Goal: Transaction & Acquisition: Purchase product/service

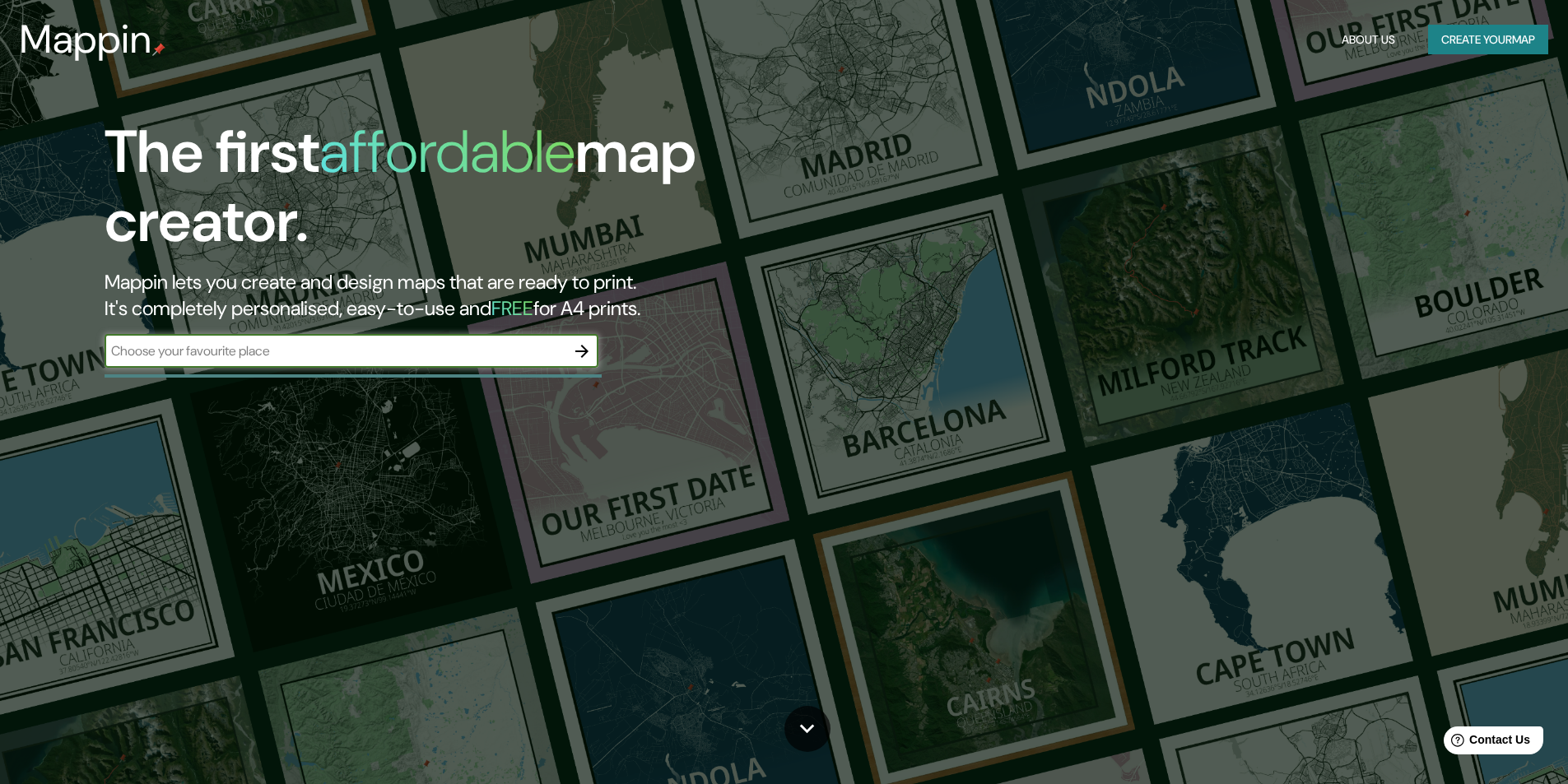
click at [335, 351] on input "text" at bounding box center [335, 351] width 461 height 19
type input "D"
type input "[GEOGRAPHIC_DATA]"
click at [580, 356] on icon "button" at bounding box center [582, 352] width 20 height 20
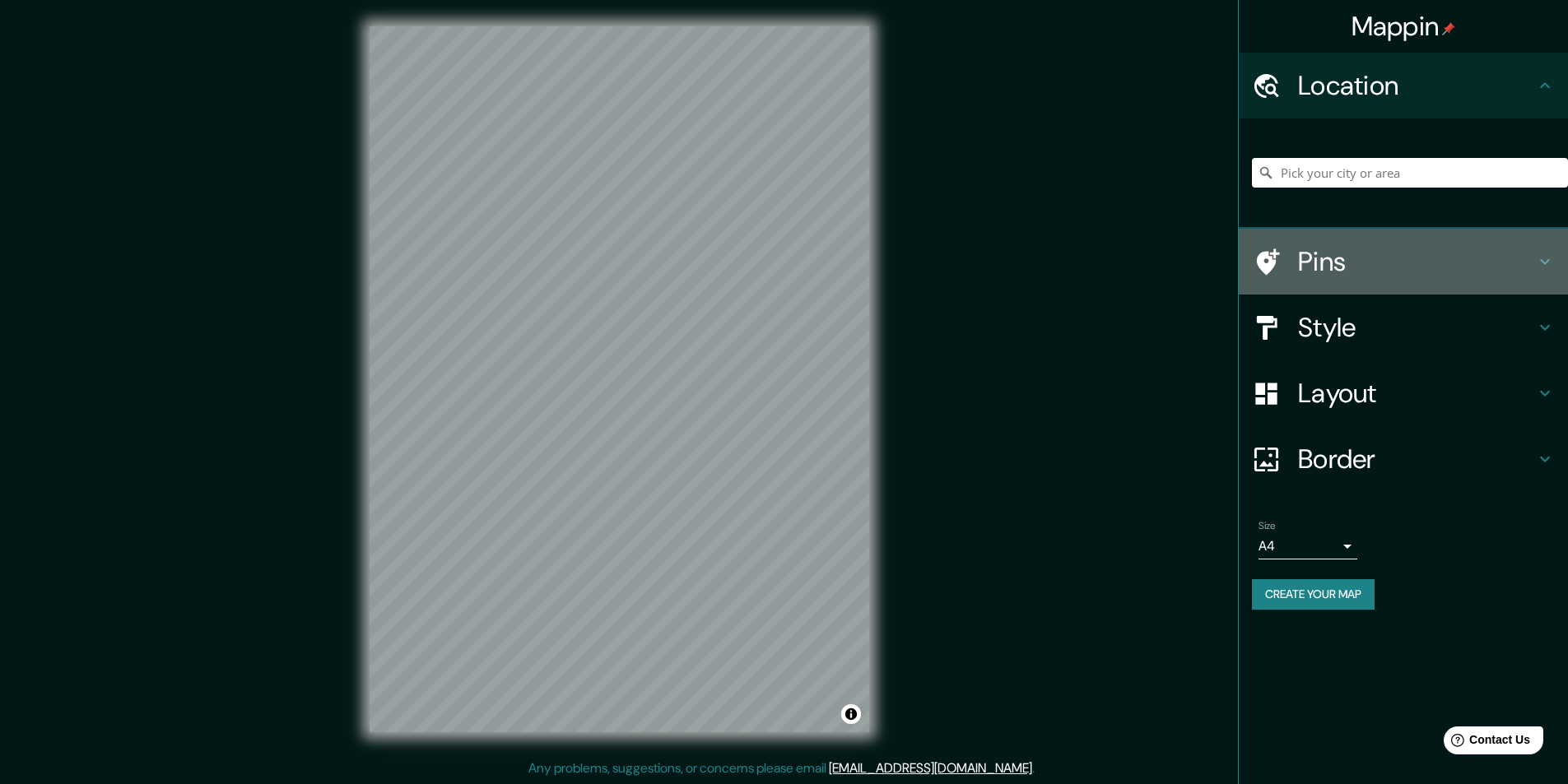
click at [1546, 263] on icon at bounding box center [1545, 262] width 10 height 6
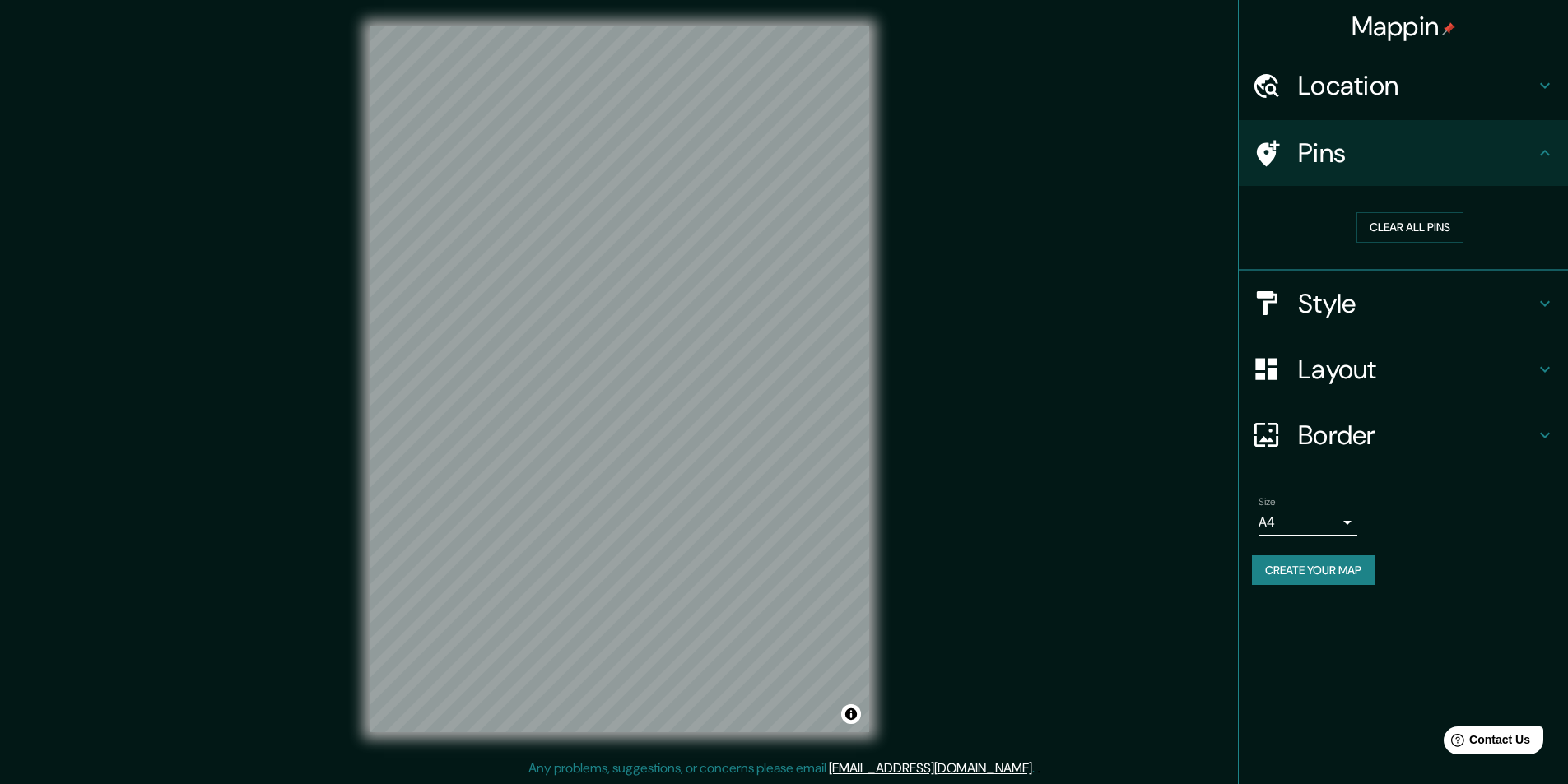
click at [1546, 151] on icon at bounding box center [1545, 152] width 10 height 6
click at [1542, 298] on icon at bounding box center [1545, 304] width 20 height 20
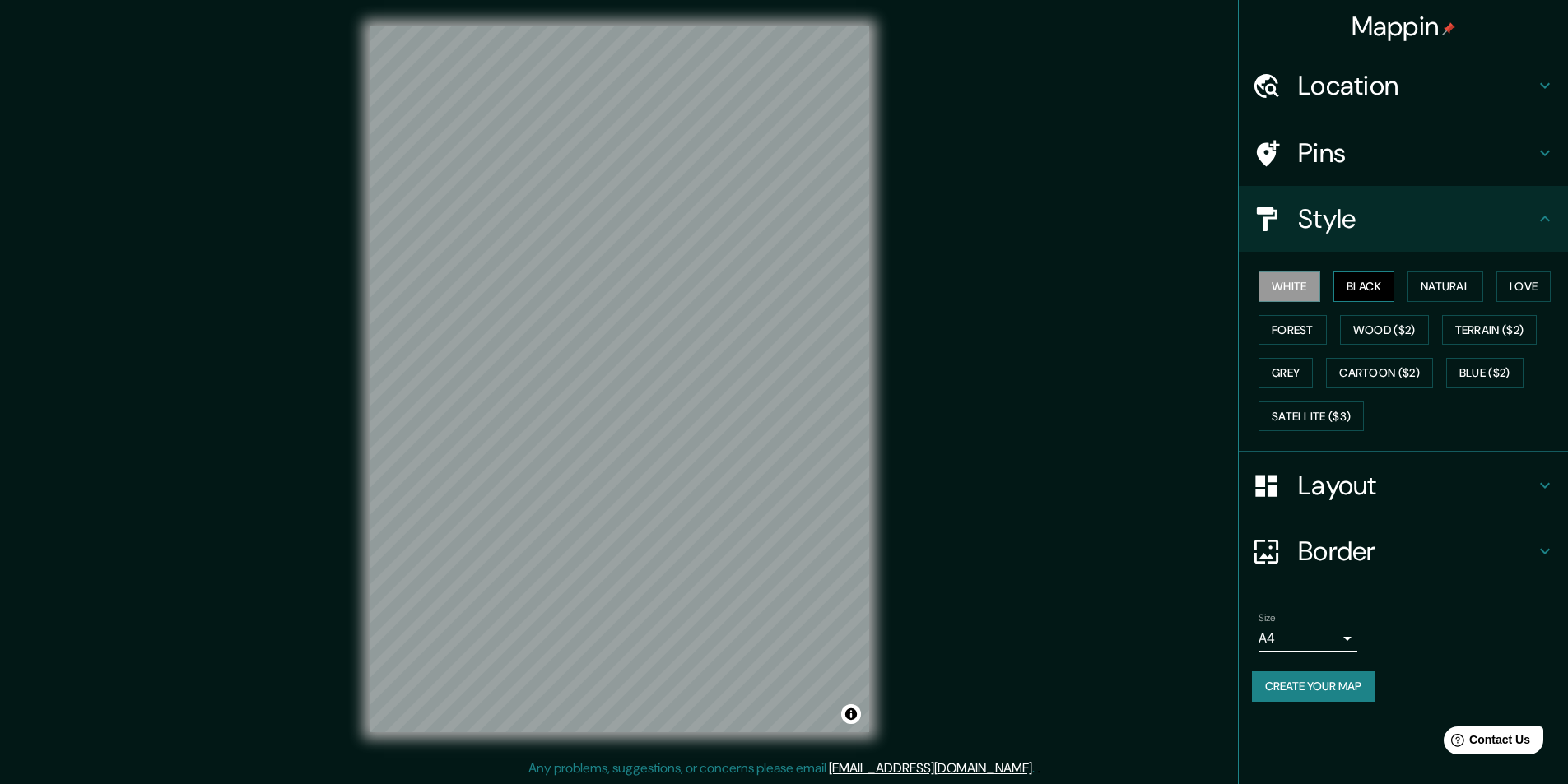
click at [1365, 282] on button "Black" at bounding box center [1364, 287] width 62 height 30
click at [1428, 289] on button "Natural" at bounding box center [1445, 287] width 76 height 30
click at [1533, 290] on button "Love" at bounding box center [1524, 287] width 54 height 30
click at [1294, 333] on button "Forest" at bounding box center [1292, 330] width 68 height 30
click at [1286, 374] on button "Grey" at bounding box center [1285, 373] width 54 height 30
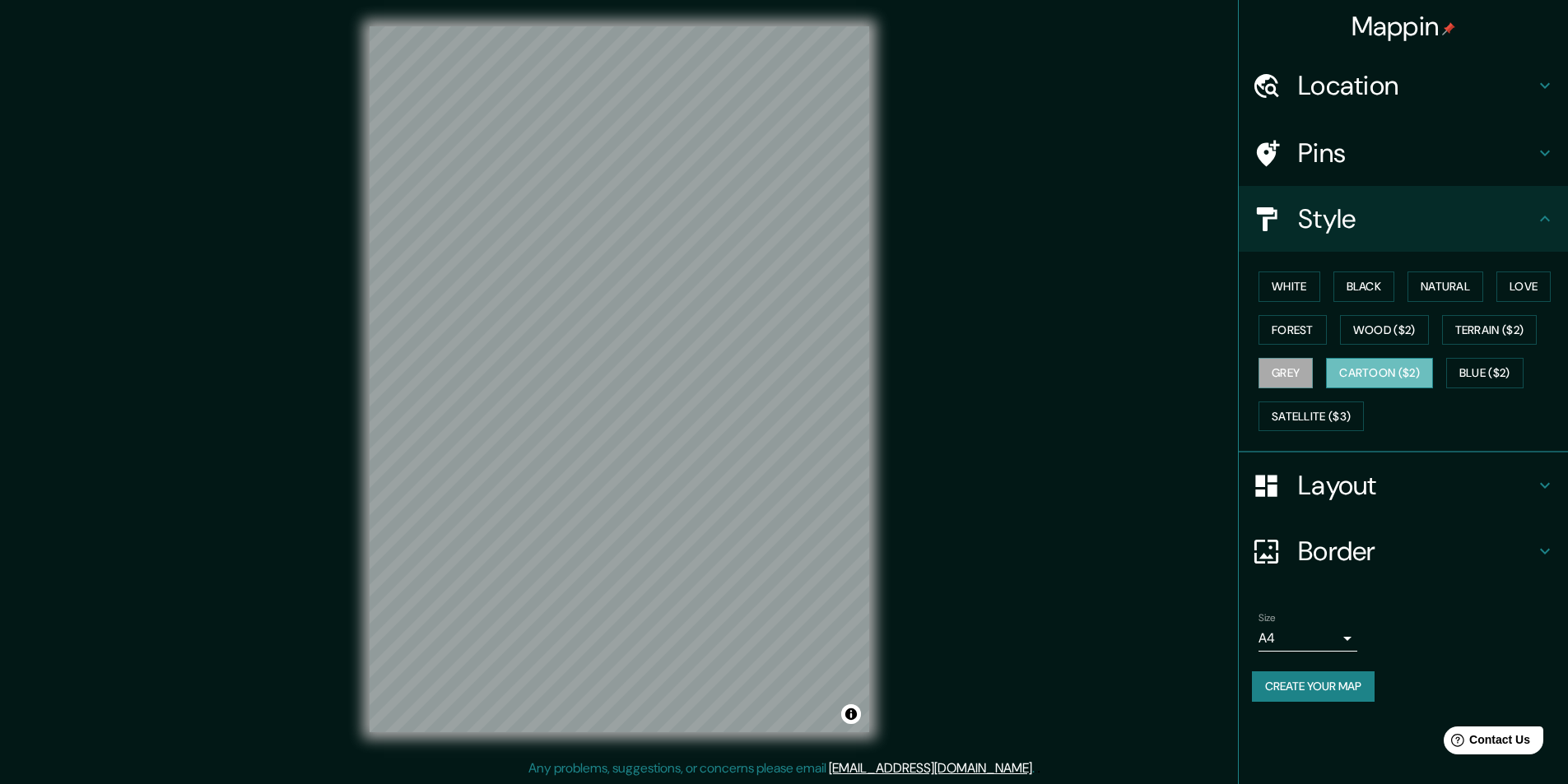
click at [1364, 373] on button "Cartoon ($2)" at bounding box center [1379, 373] width 107 height 30
click at [1481, 373] on button "Blue ($2)" at bounding box center [1485, 373] width 77 height 30
click at [1400, 374] on button "Cartoon ($2)" at bounding box center [1379, 373] width 107 height 30
click at [1497, 334] on button "Terrain ($2)" at bounding box center [1490, 330] width 96 height 30
click at [1311, 338] on button "Forest" at bounding box center [1292, 330] width 68 height 30
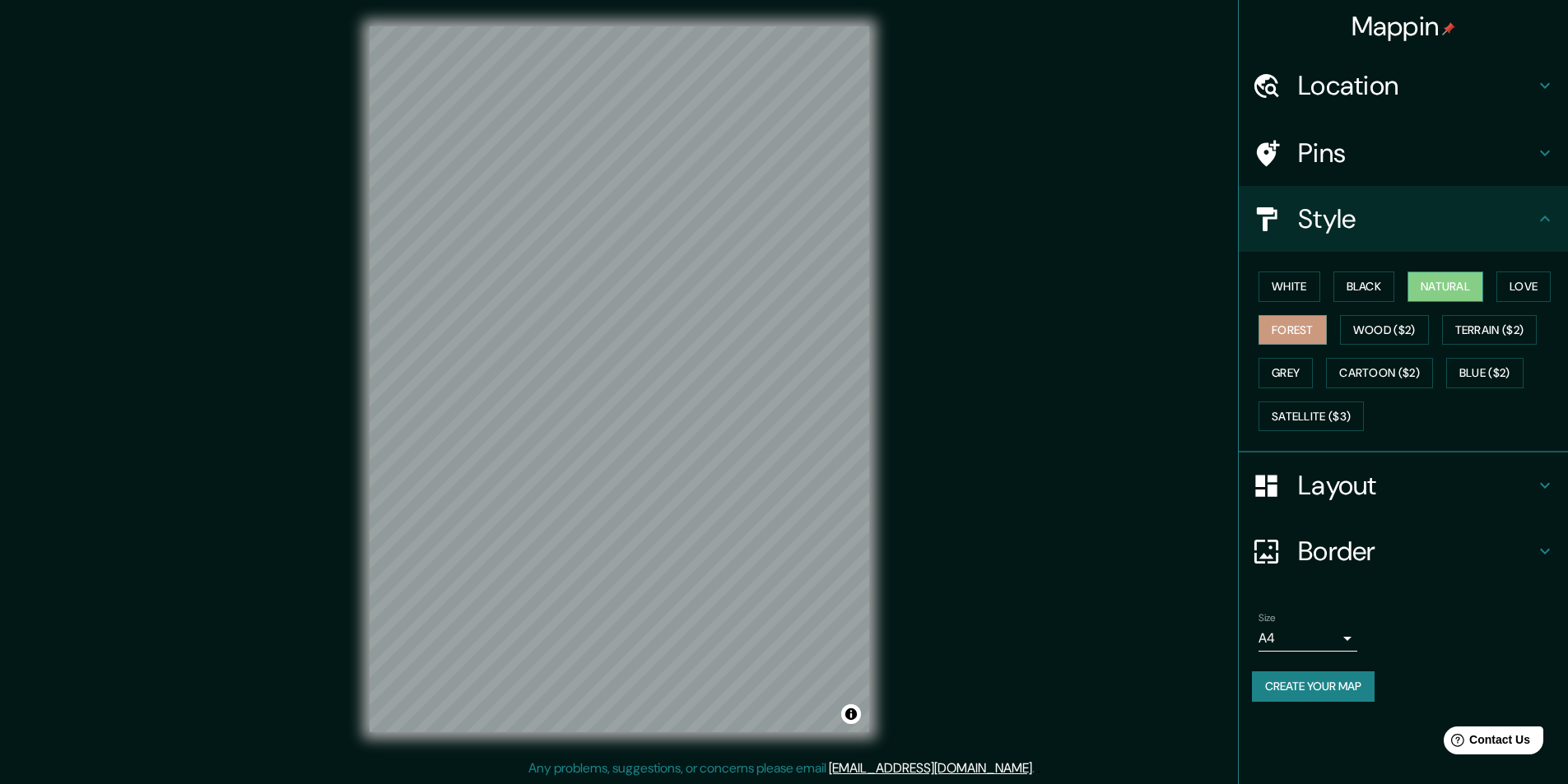
click at [1459, 296] on button "Natural" at bounding box center [1445, 287] width 76 height 30
click at [1375, 282] on button "Black" at bounding box center [1364, 287] width 62 height 30
click at [1449, 283] on button "Natural" at bounding box center [1445, 287] width 76 height 30
click at [1392, 483] on h4 "Layout" at bounding box center [1416, 485] width 237 height 33
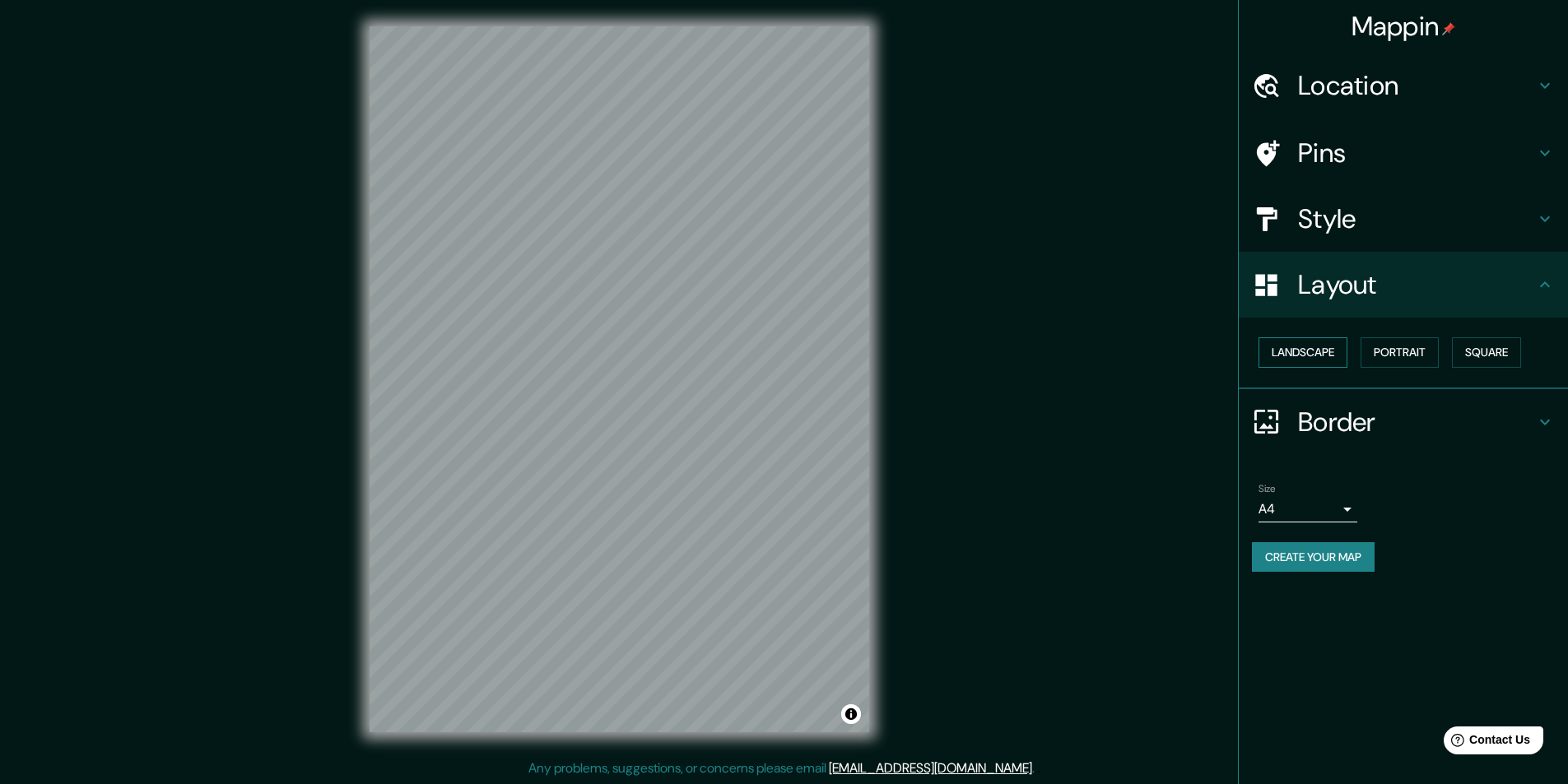
click at [1327, 356] on button "Landscape" at bounding box center [1303, 352] width 89 height 30
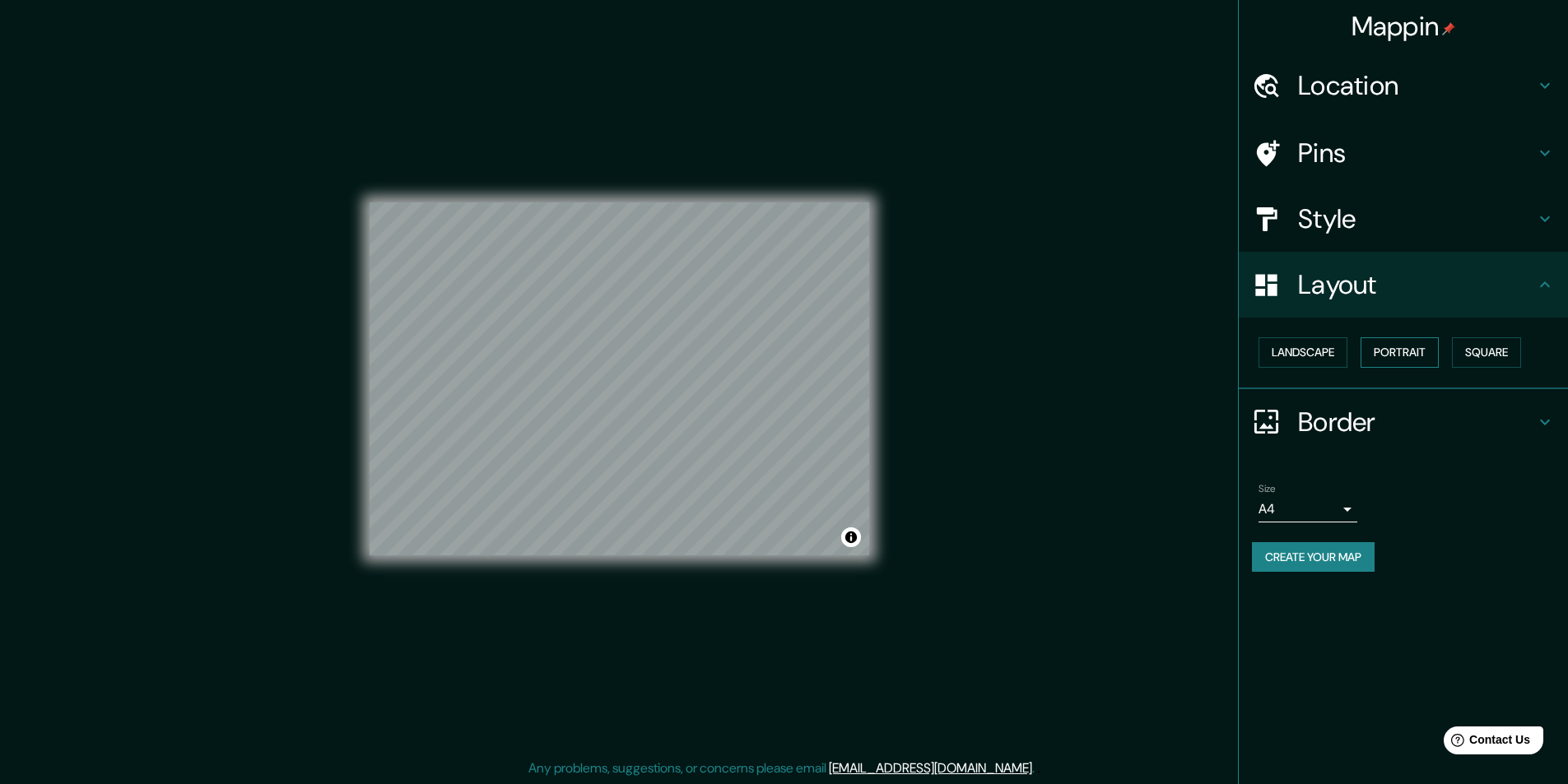
click at [1419, 352] on button "Portrait" at bounding box center [1399, 352] width 78 height 30
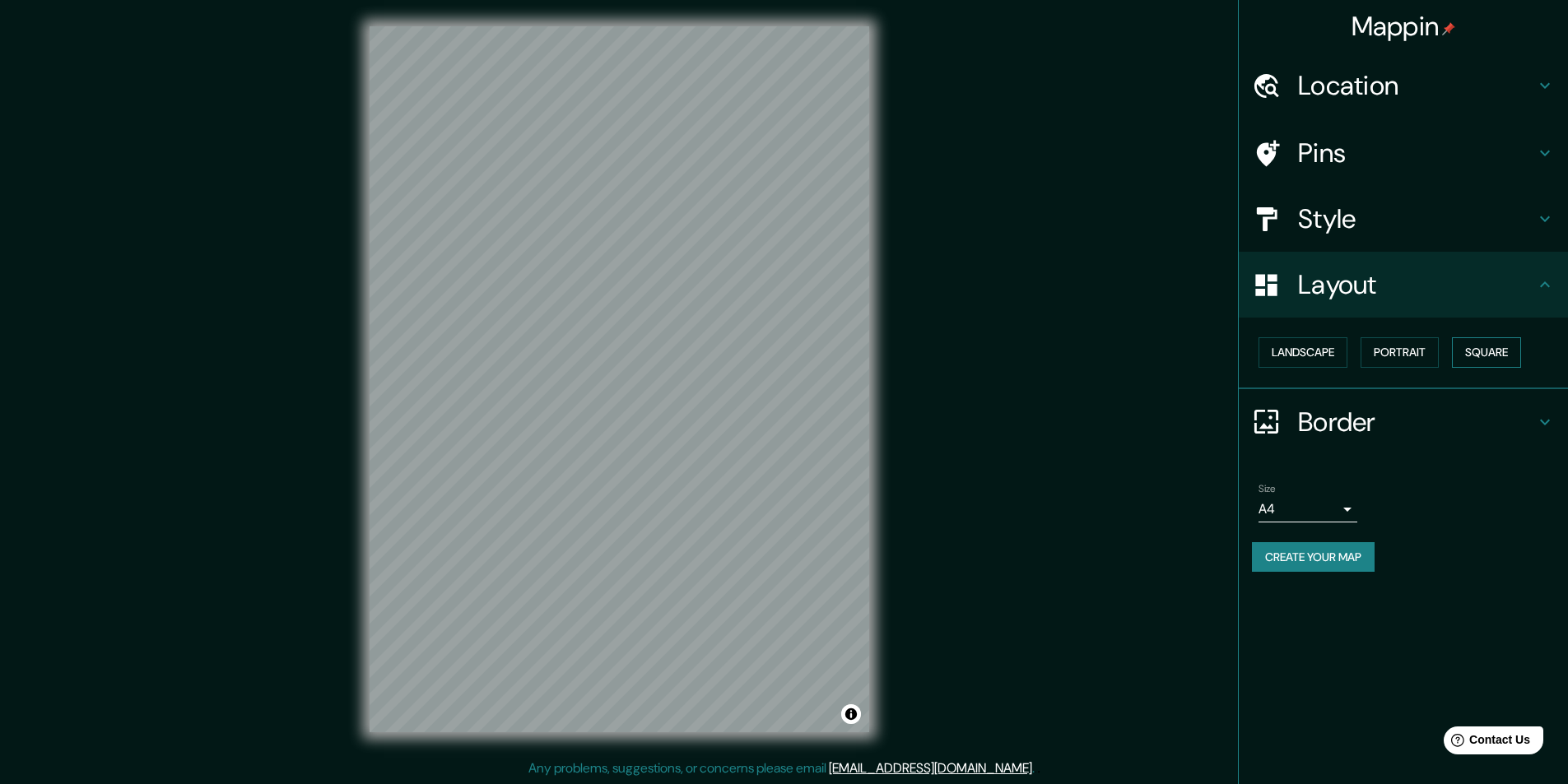
click at [1494, 352] on button "Square" at bounding box center [1486, 352] width 69 height 30
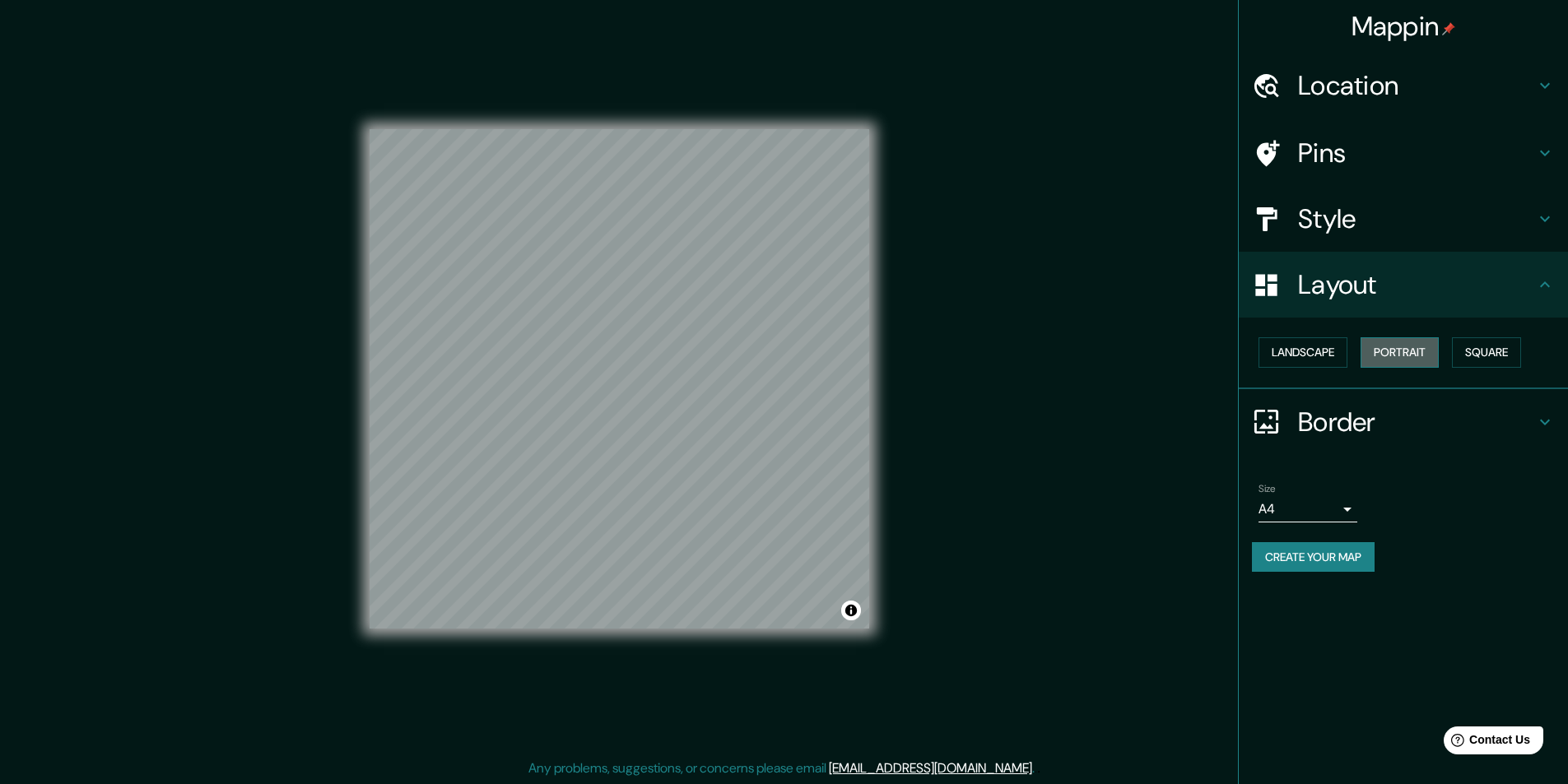
click at [1391, 352] on button "Portrait" at bounding box center [1399, 352] width 78 height 30
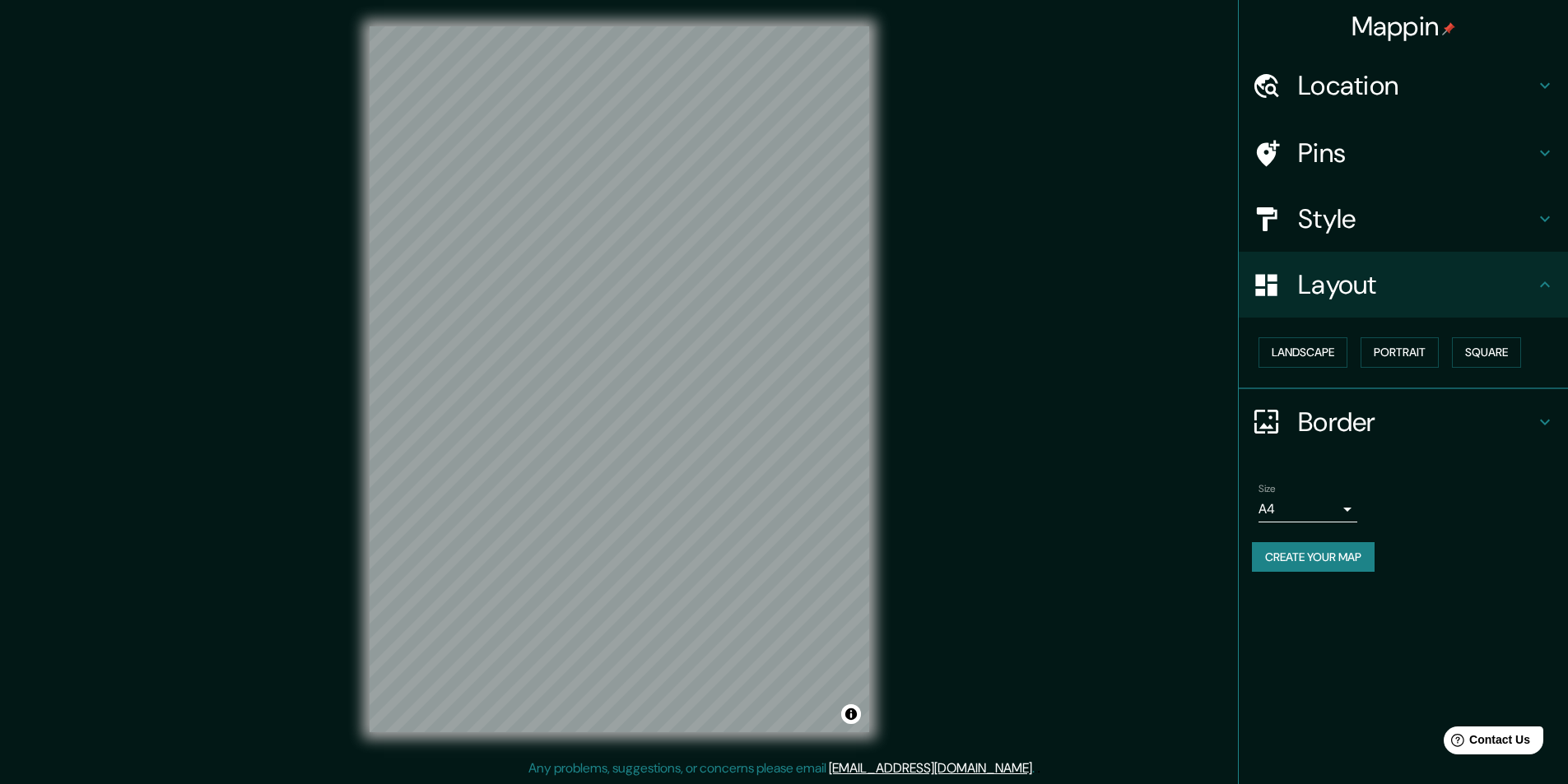
click at [1368, 413] on h4 "Border" at bounding box center [1416, 422] width 237 height 33
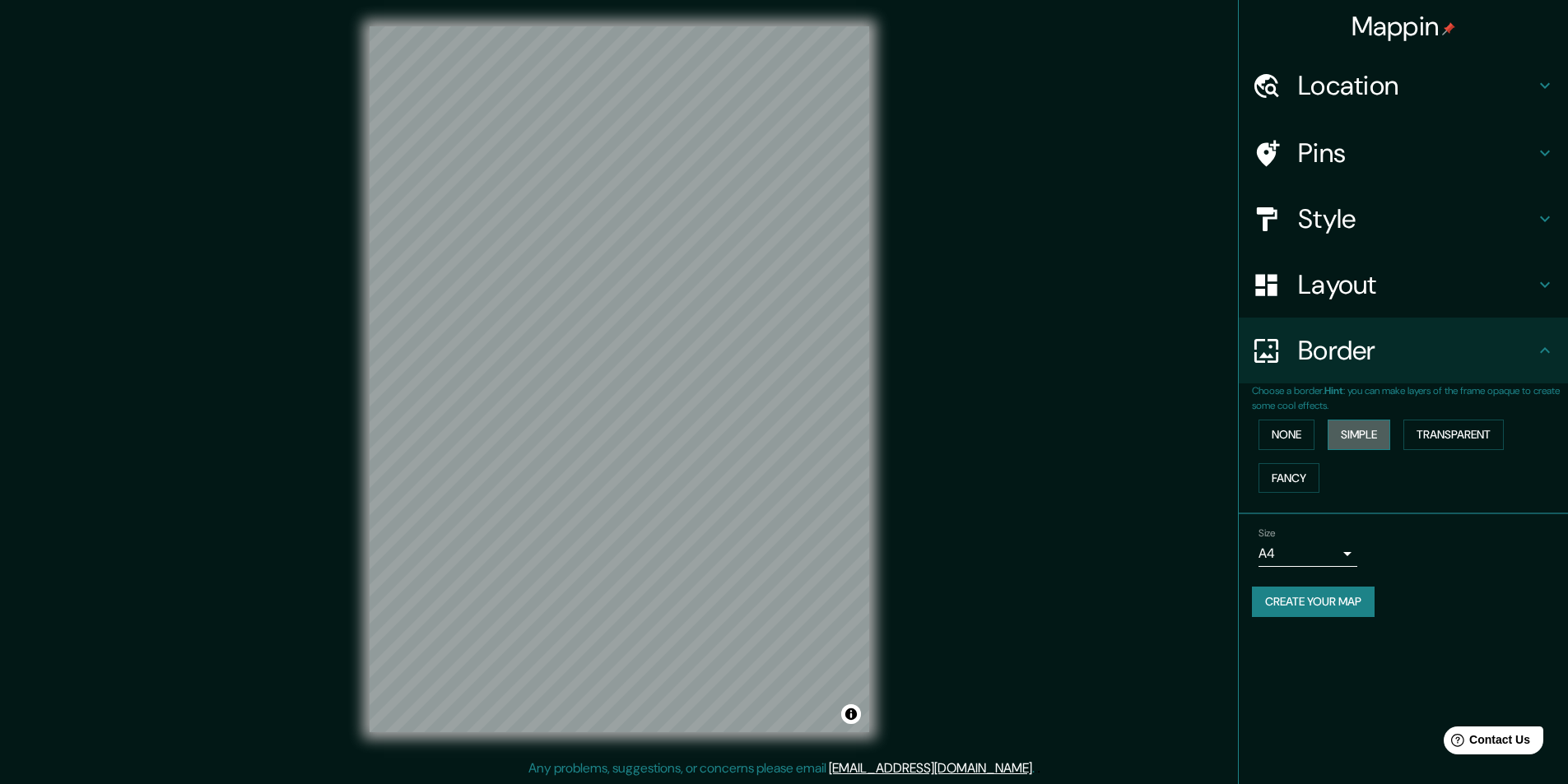
click at [1355, 435] on button "Simple" at bounding box center [1359, 434] width 63 height 30
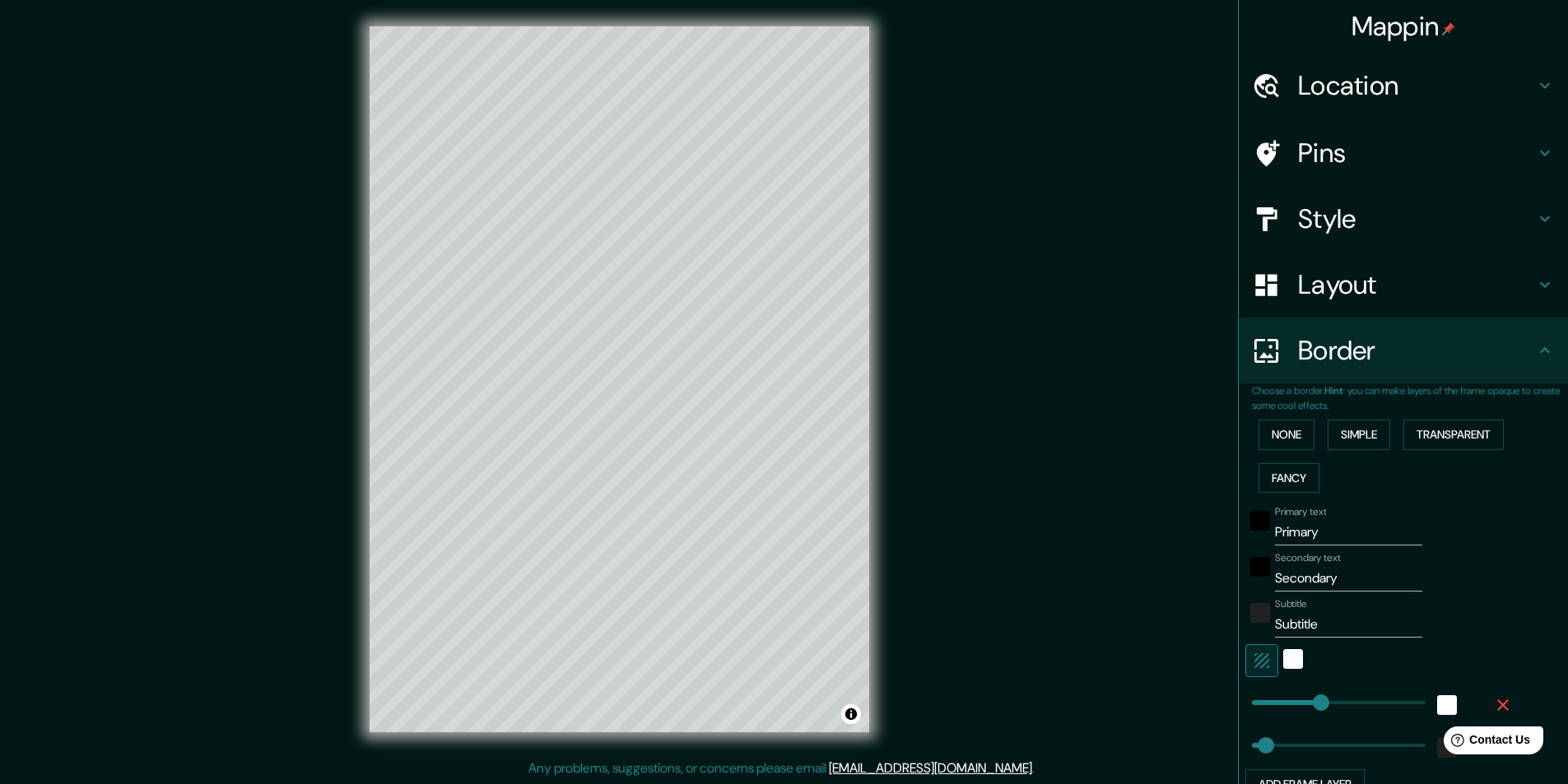
click at [1380, 96] on h4 "Location" at bounding box center [1416, 86] width 237 height 33
type input "243"
type input "49"
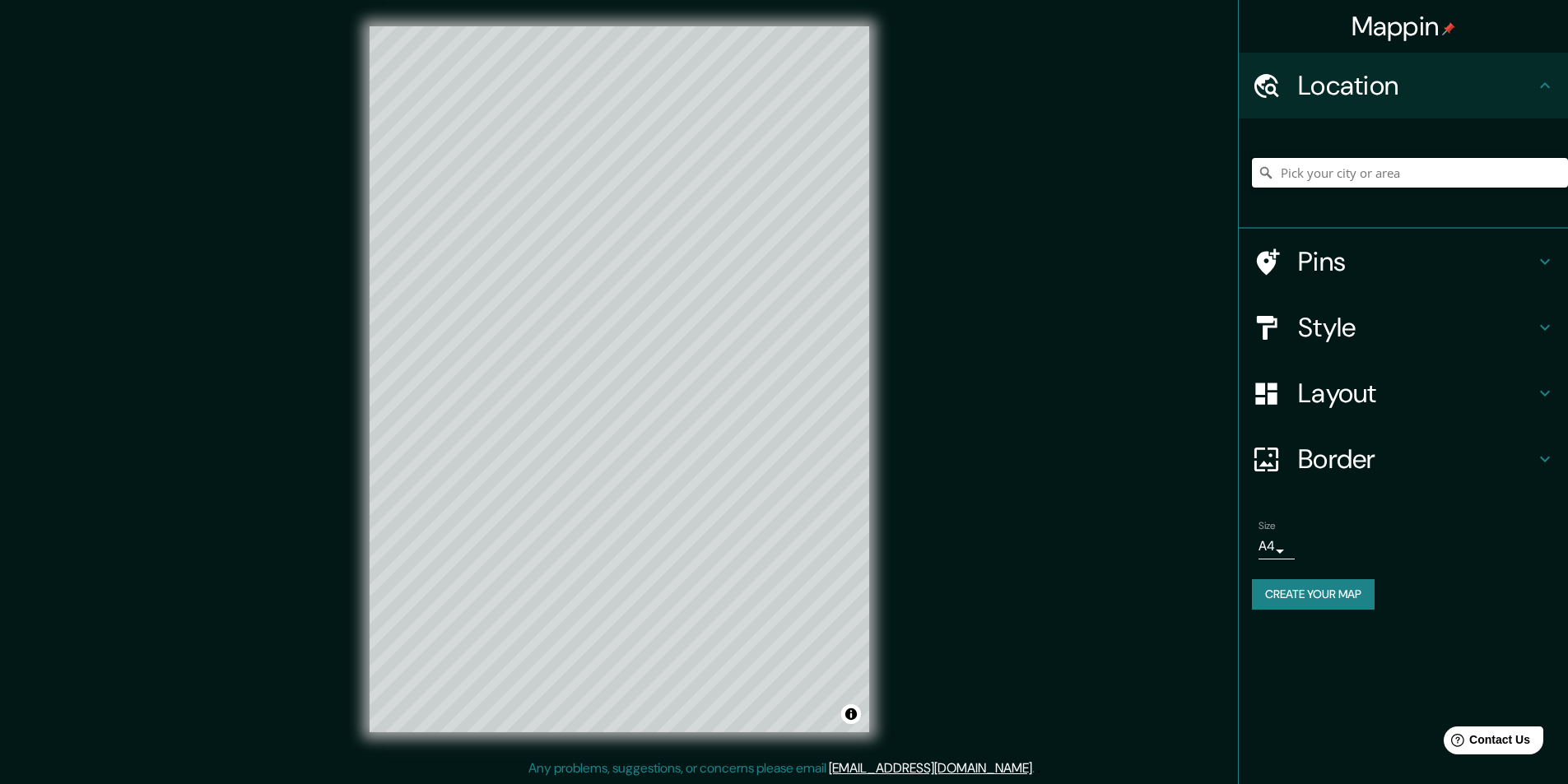
click at [1348, 170] on input "Pick your city or area" at bounding box center [1410, 173] width 316 height 30
type input "D"
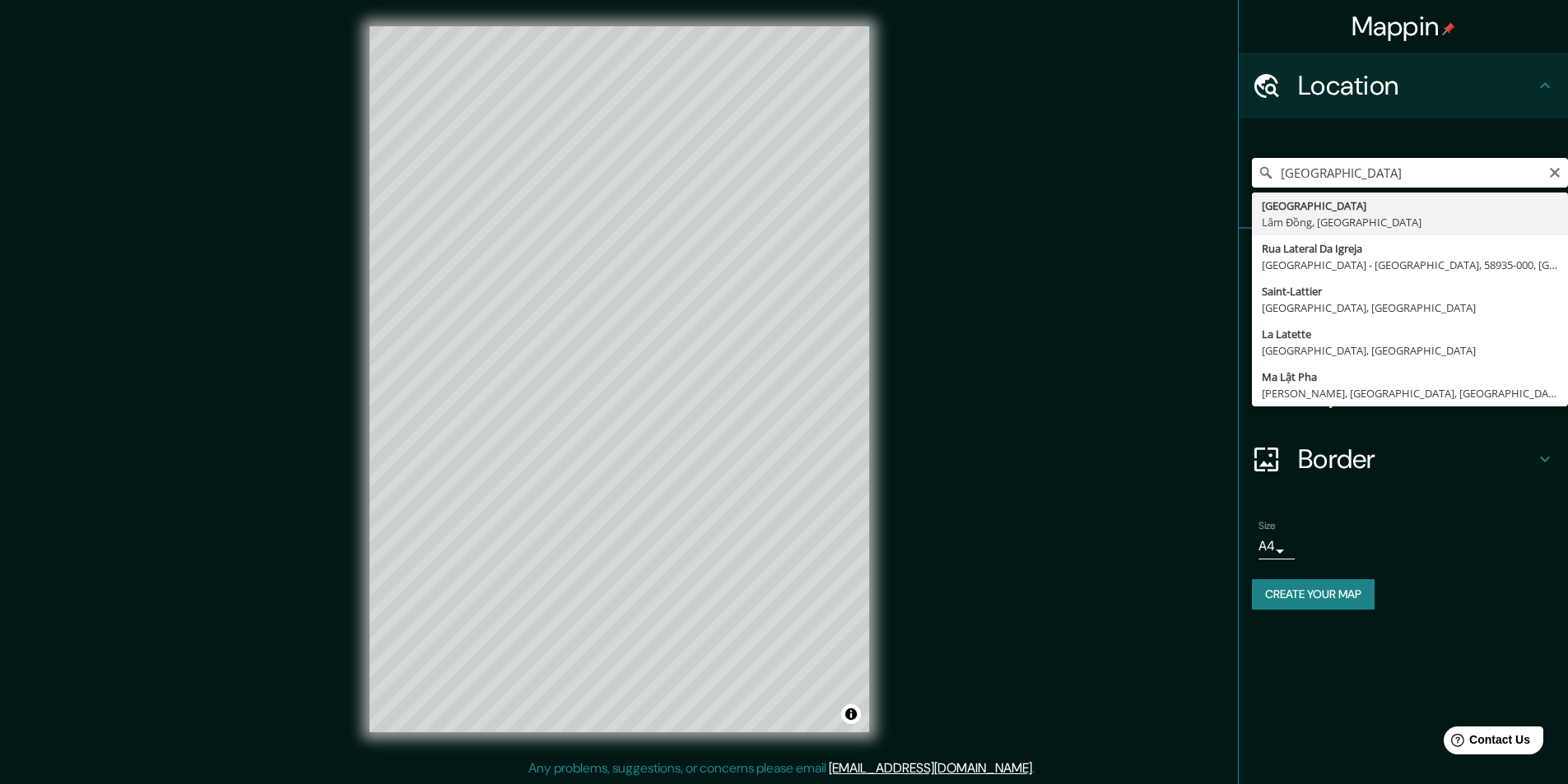
type input "[GEOGRAPHIC_DATA], [GEOGRAPHIC_DATA], [GEOGRAPHIC_DATA]"
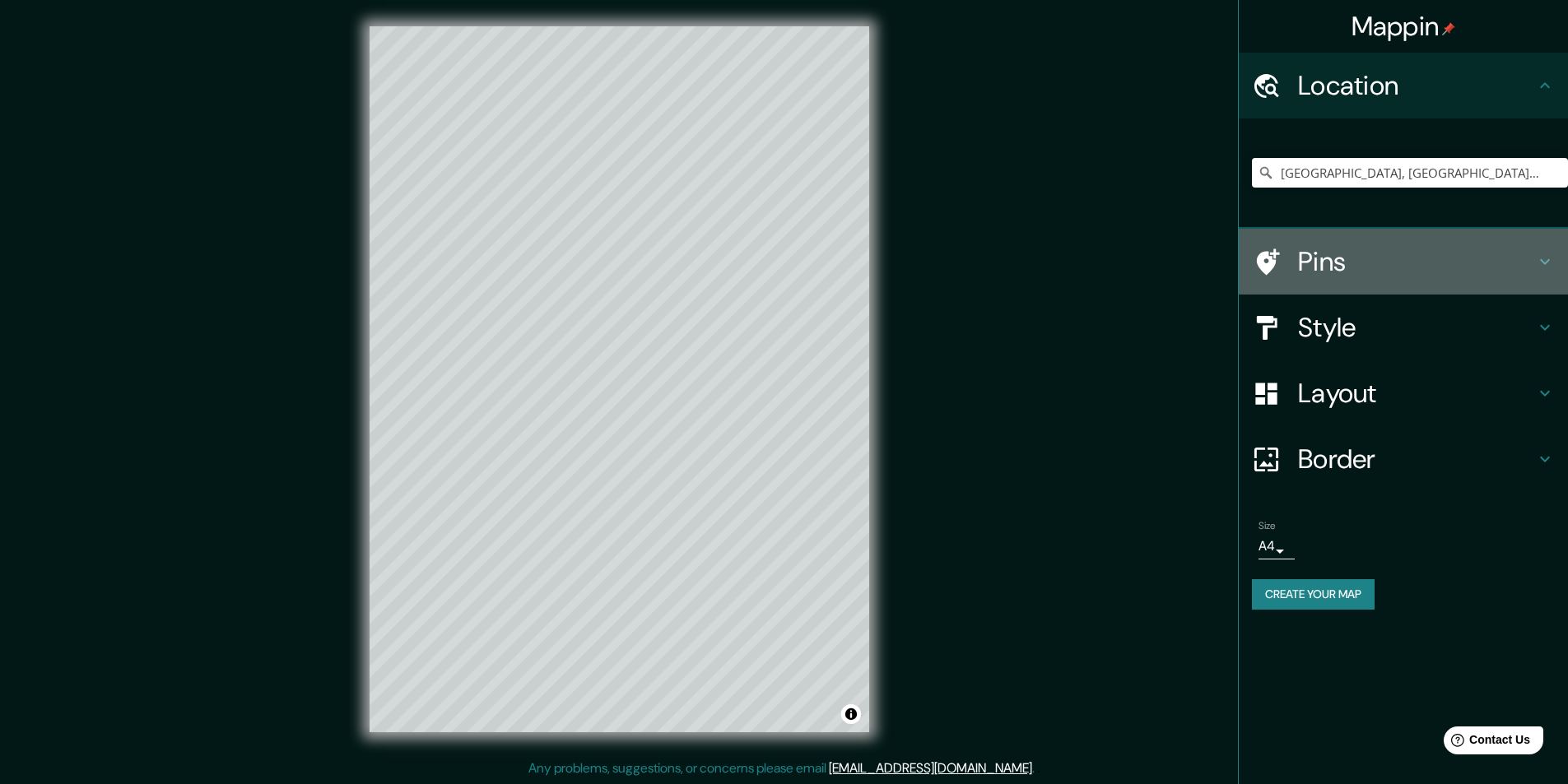
click at [1389, 268] on h4 "Pins" at bounding box center [1416, 262] width 237 height 33
type input "243"
type input "49"
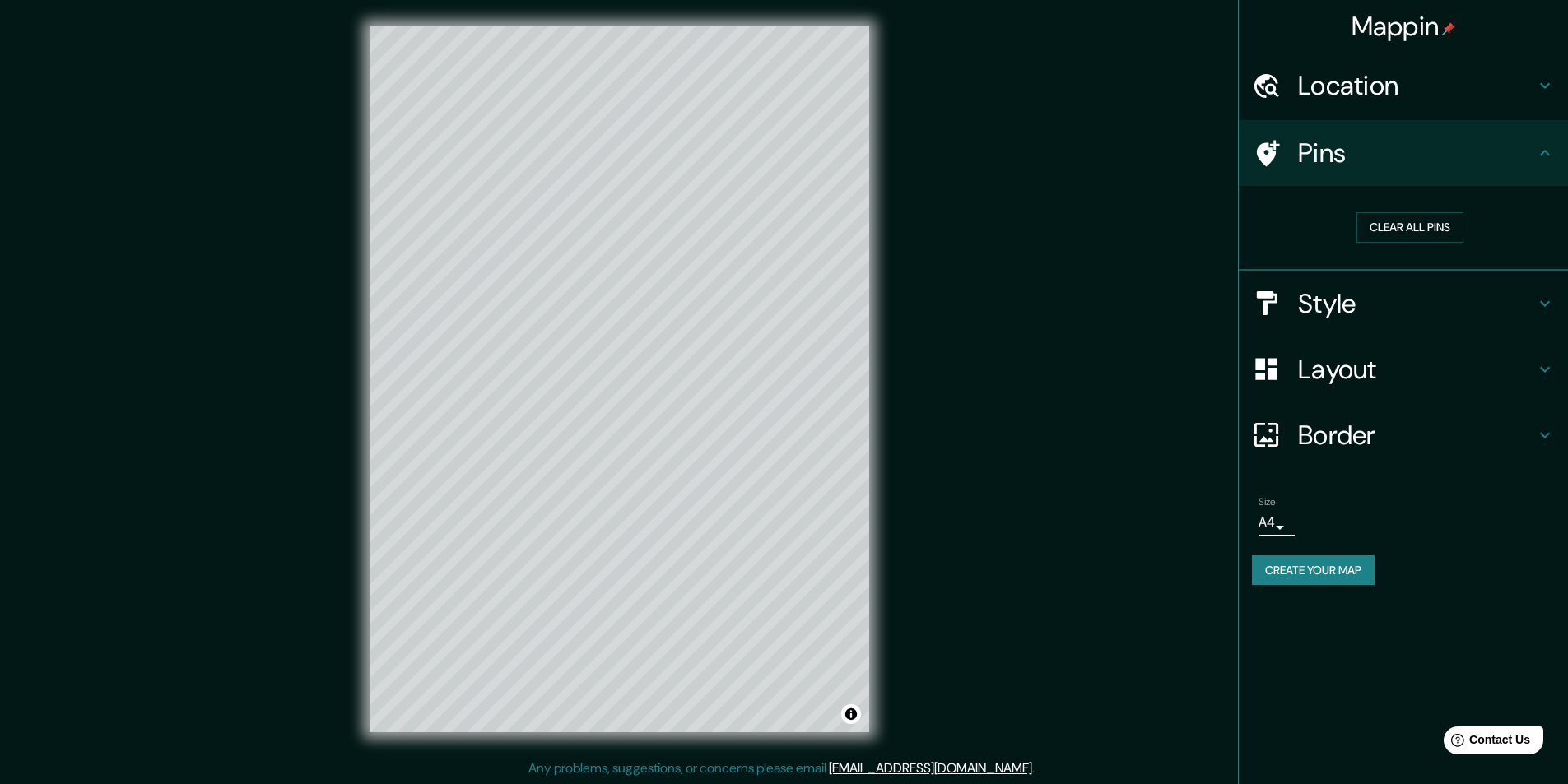
click at [1342, 299] on h4 "Style" at bounding box center [1416, 304] width 237 height 33
type input "243"
type input "49"
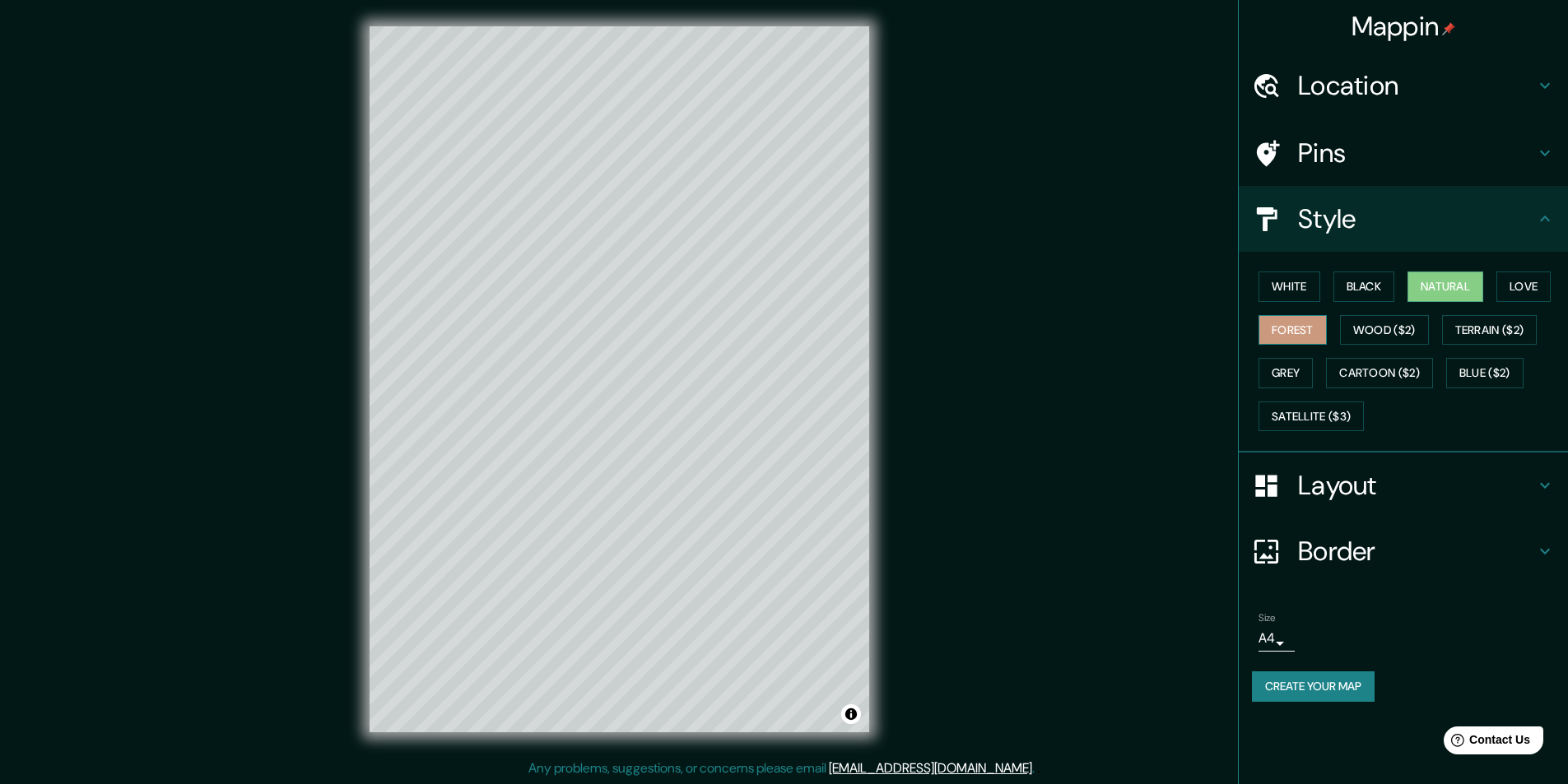
click at [1300, 325] on button "Forest" at bounding box center [1292, 330] width 68 height 30
click at [1366, 278] on button "Black" at bounding box center [1364, 287] width 62 height 30
click at [1516, 282] on button "Love" at bounding box center [1524, 287] width 54 height 30
click at [1398, 332] on button "Wood ($2)" at bounding box center [1384, 330] width 89 height 30
click at [1481, 330] on button "Terrain ($2)" at bounding box center [1490, 330] width 96 height 30
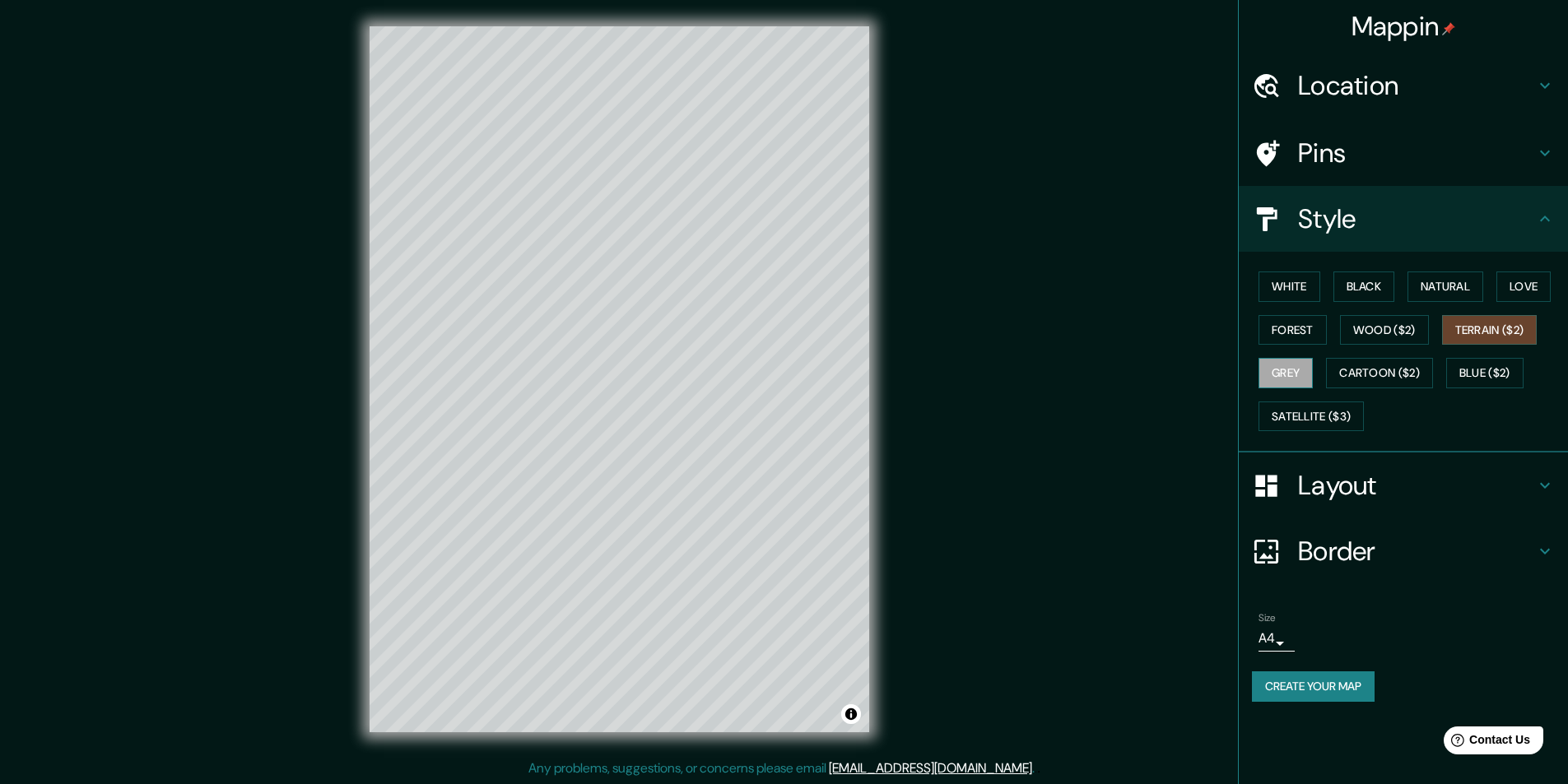
click at [1287, 380] on button "Grey" at bounding box center [1285, 373] width 54 height 30
click at [1442, 286] on button "Natural" at bounding box center [1445, 287] width 76 height 30
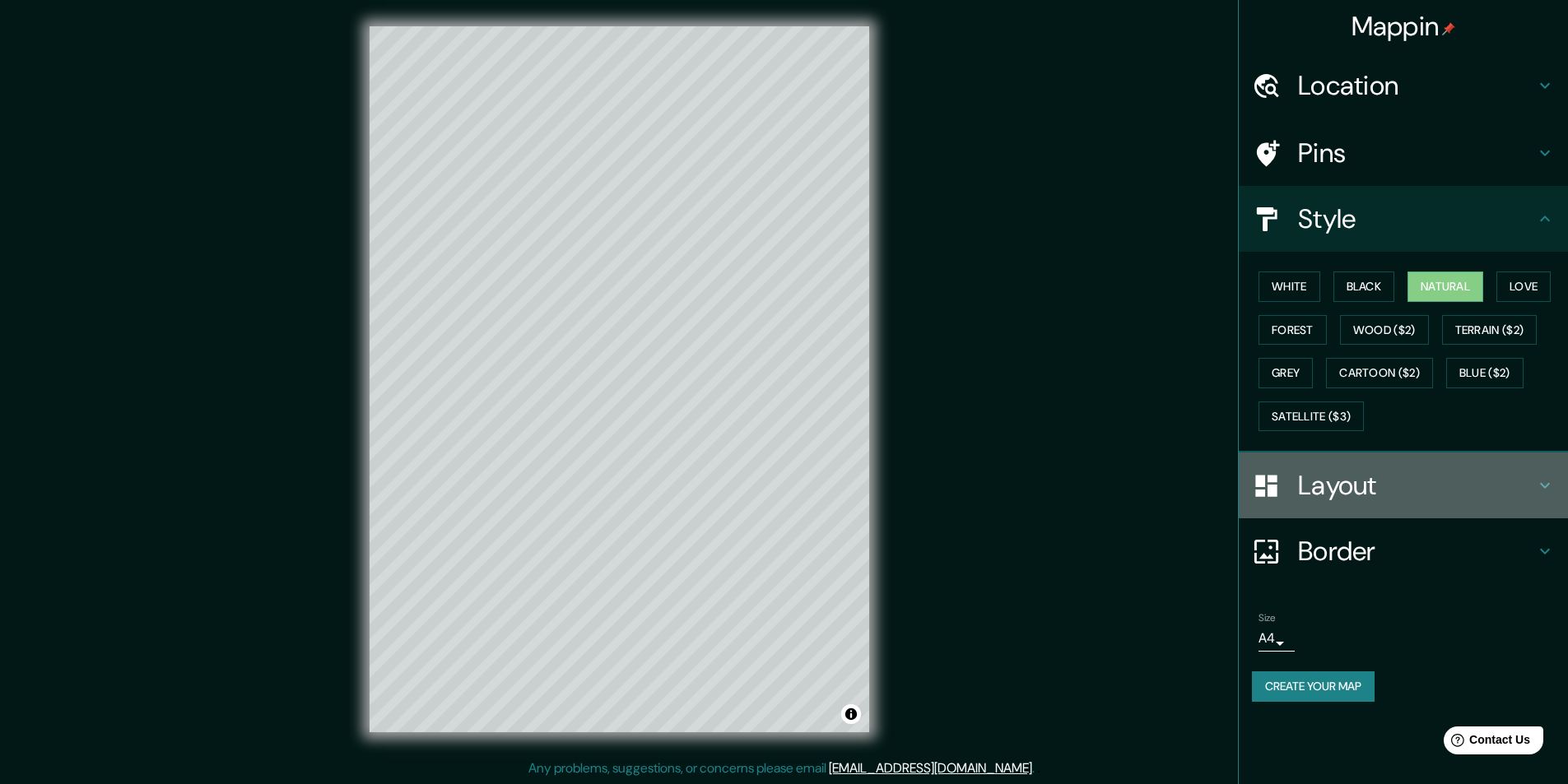
click at [1363, 499] on h4 "Layout" at bounding box center [1416, 485] width 237 height 33
type input "243"
type input "49"
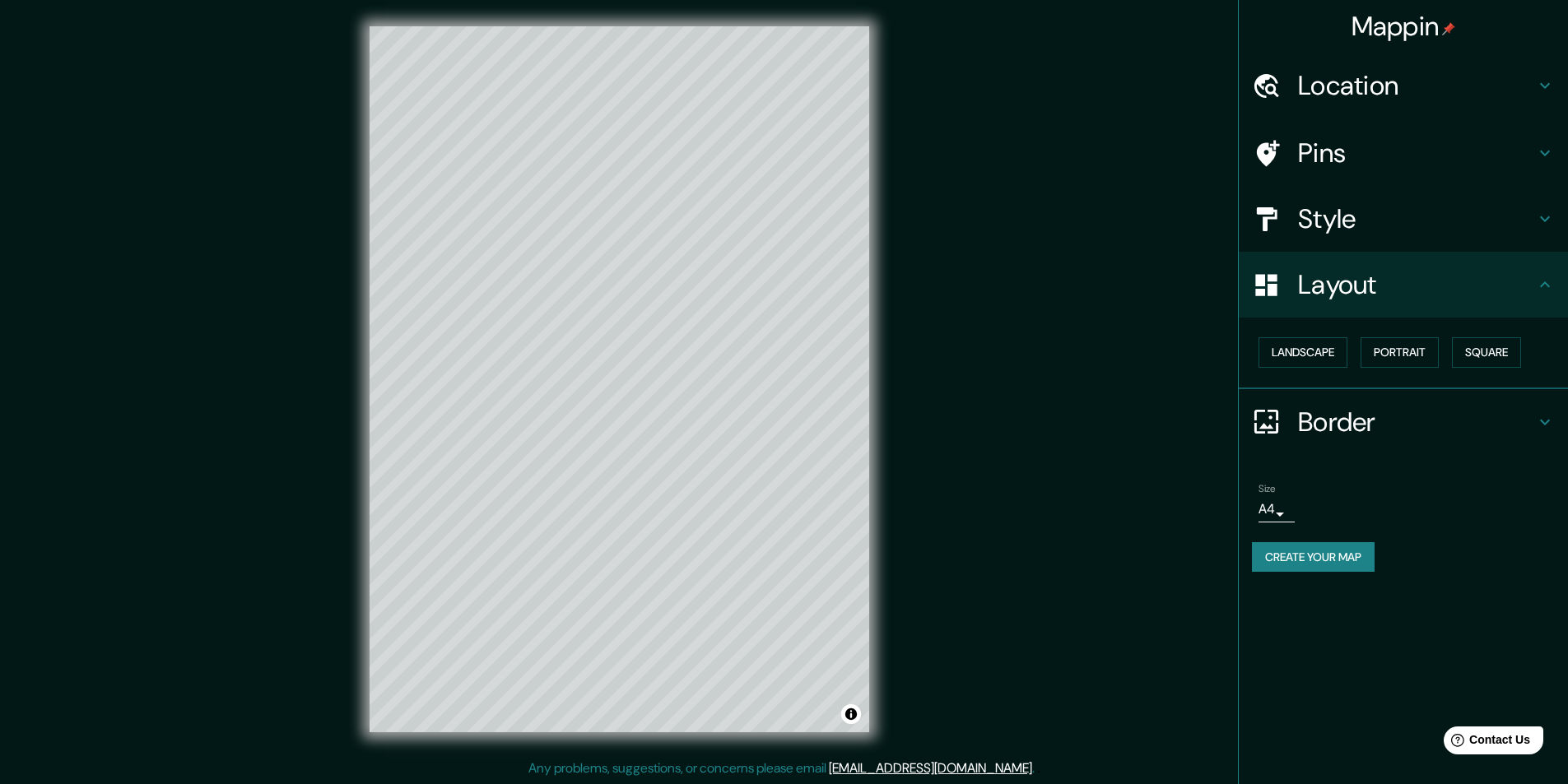
click at [1355, 425] on h4 "Border" at bounding box center [1416, 422] width 237 height 33
type input "243"
type input "49"
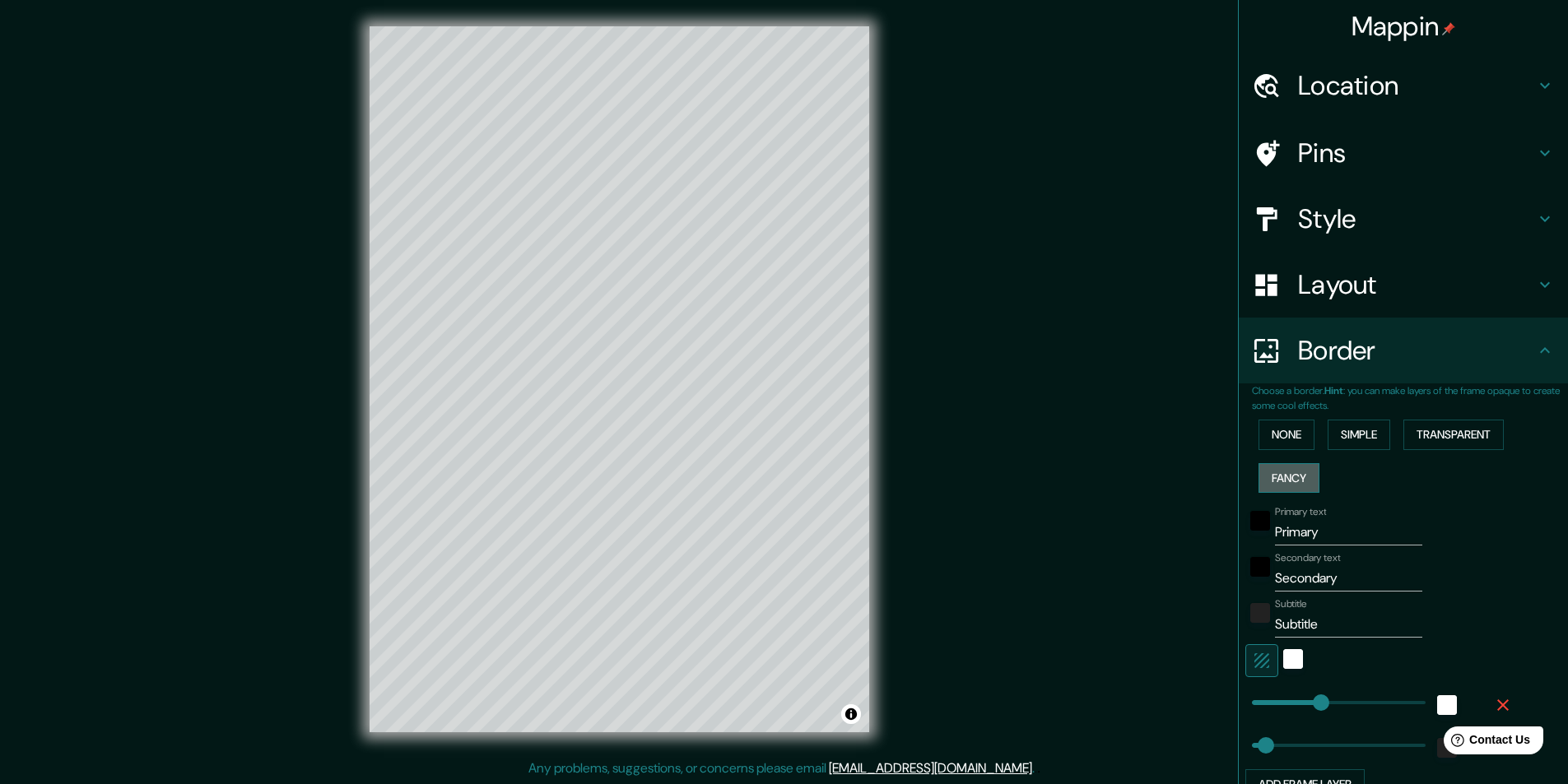
click at [1278, 478] on button "Fancy" at bounding box center [1289, 478] width 61 height 30
click at [1483, 512] on div "Primary text Primary" at bounding box center [1380, 525] width 270 height 40
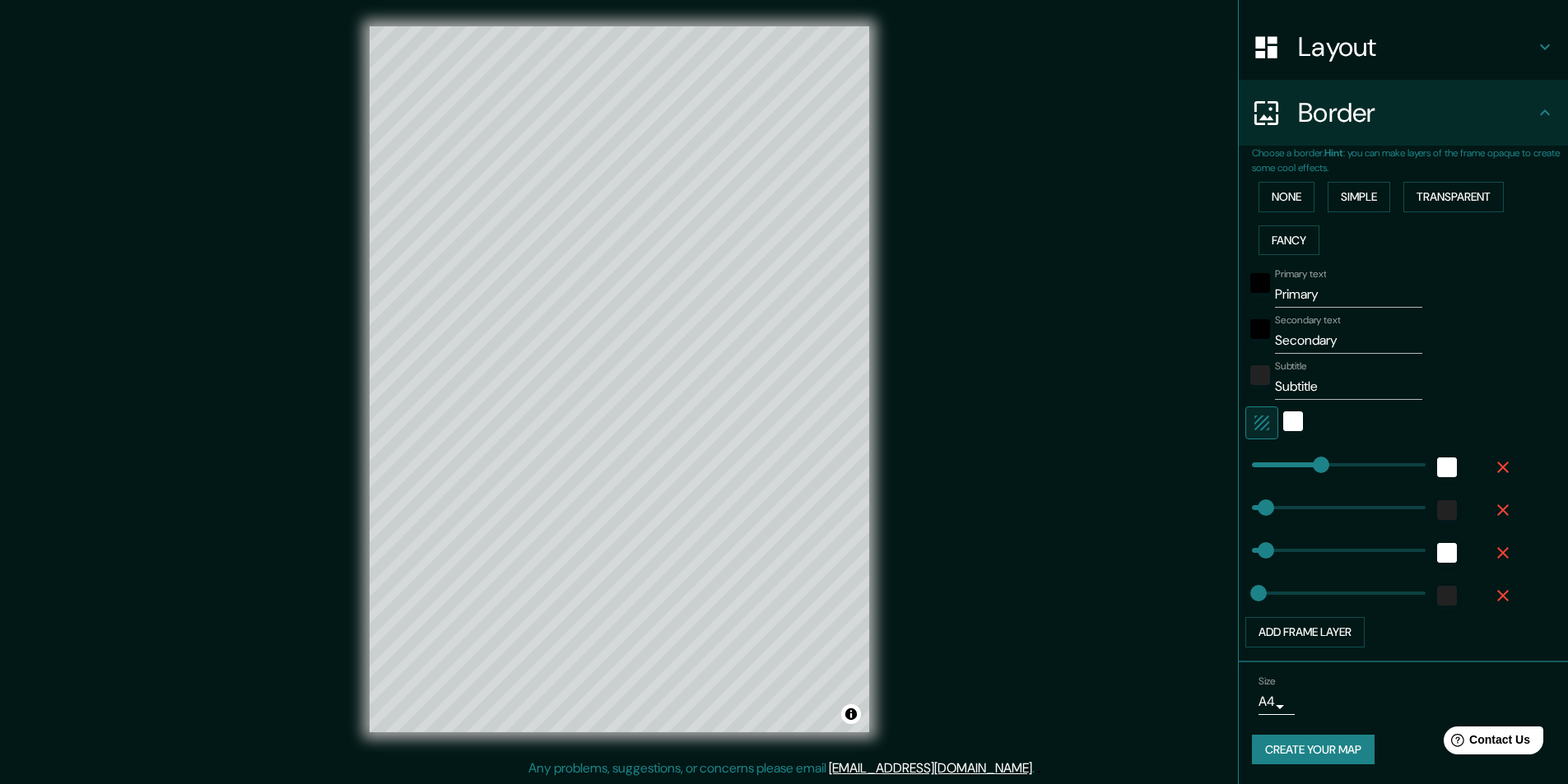
scroll to position [1, 0]
click at [1304, 747] on button "Create your map" at bounding box center [1313, 749] width 123 height 30
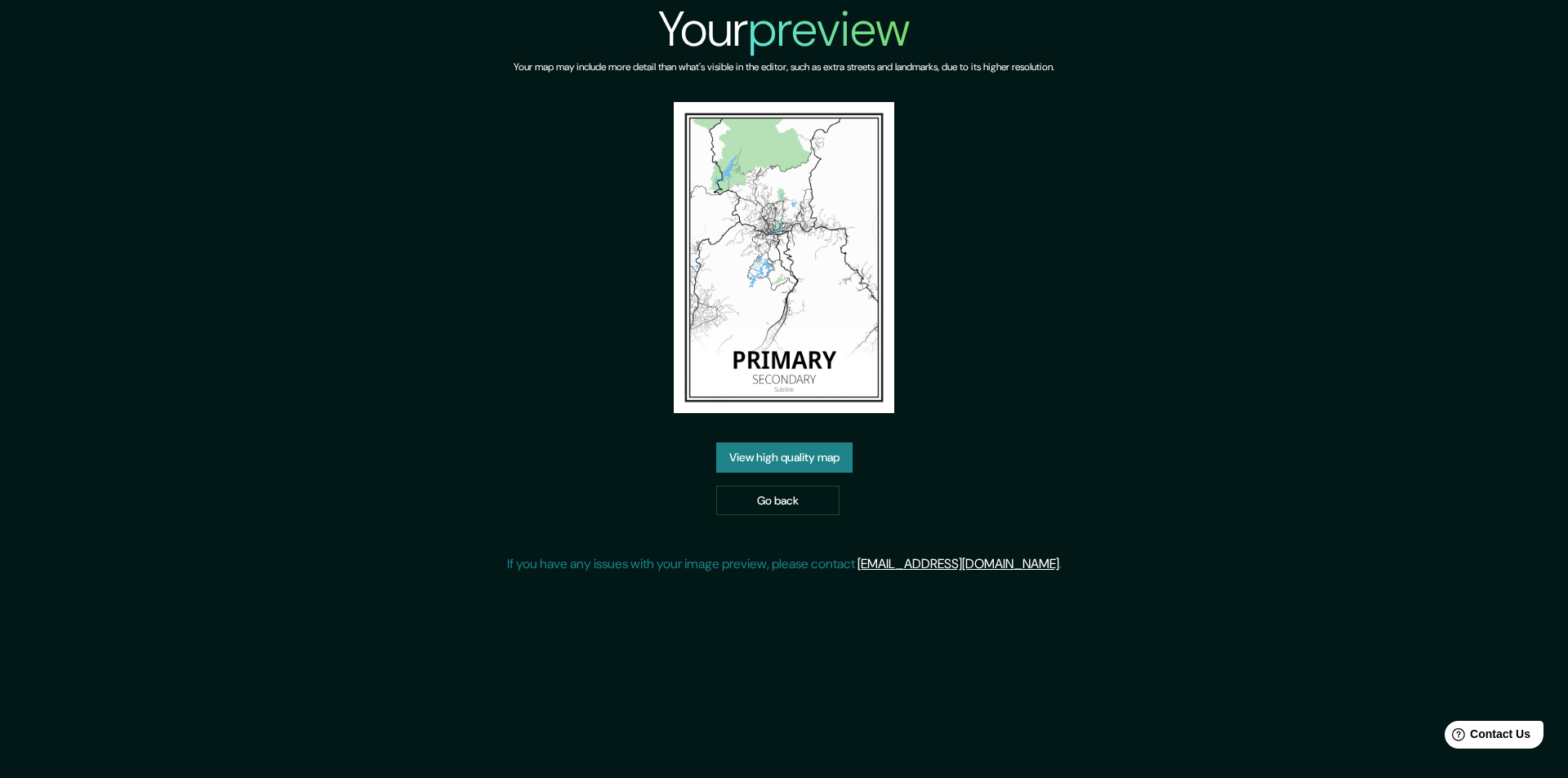
click at [767, 461] on link "View high quality map" at bounding box center [784, 457] width 137 height 30
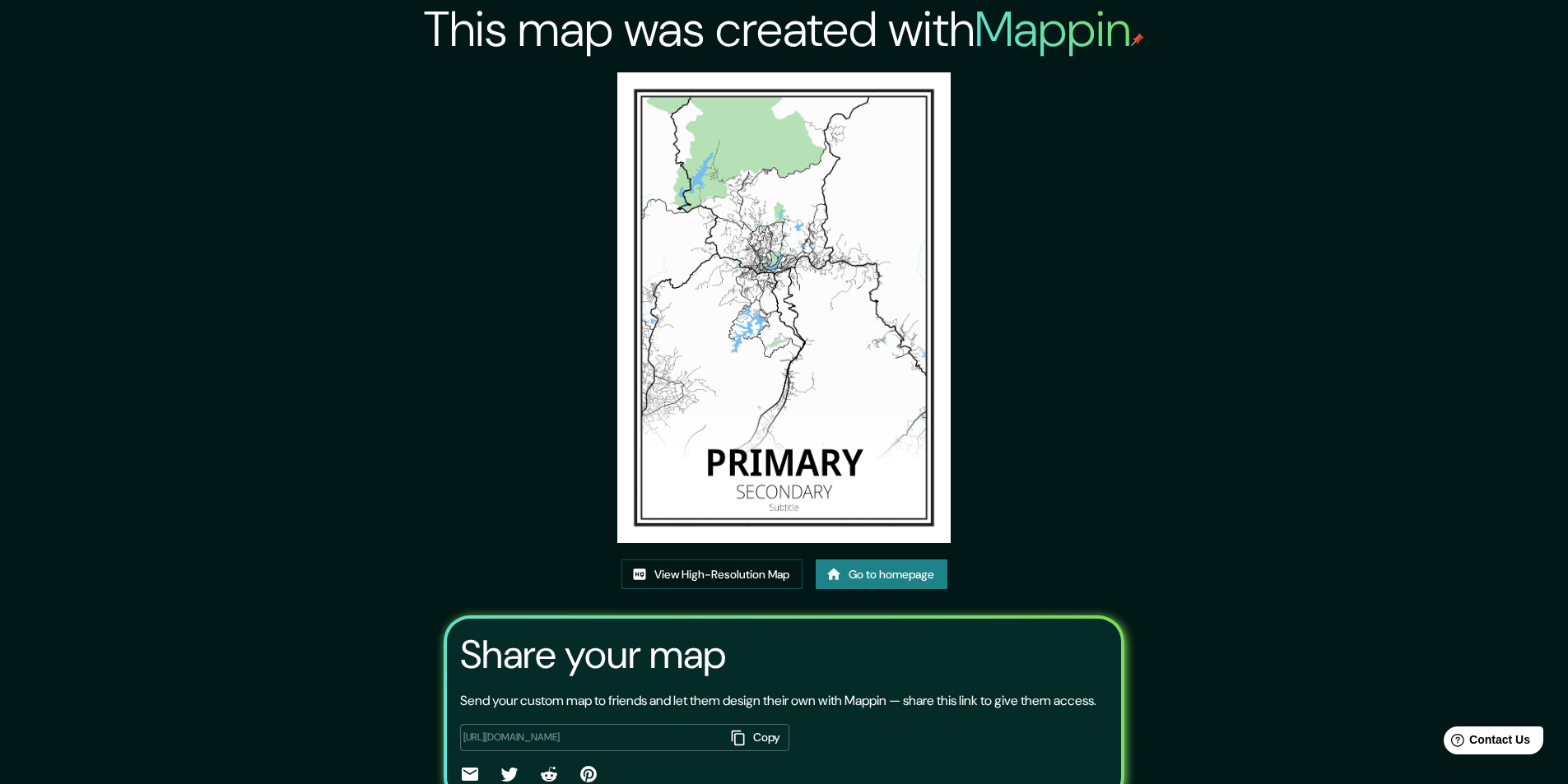
click at [774, 249] on img at bounding box center [784, 307] width 333 height 470
